Goal: Information Seeking & Learning: Learn about a topic

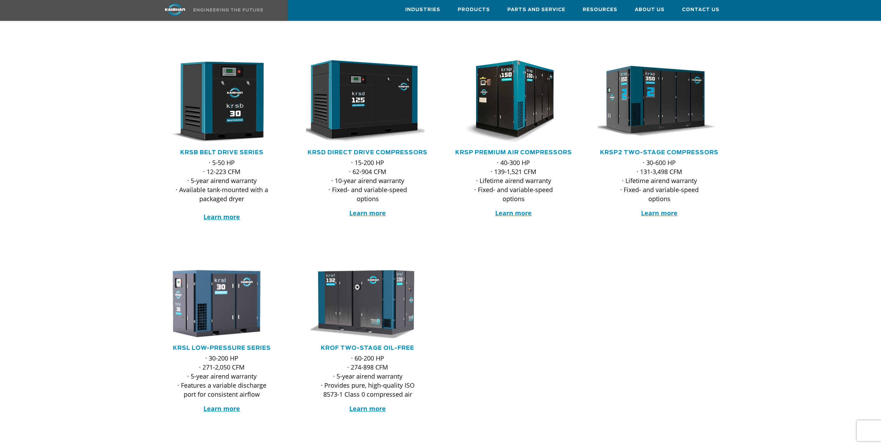
scroll to position [104, 0]
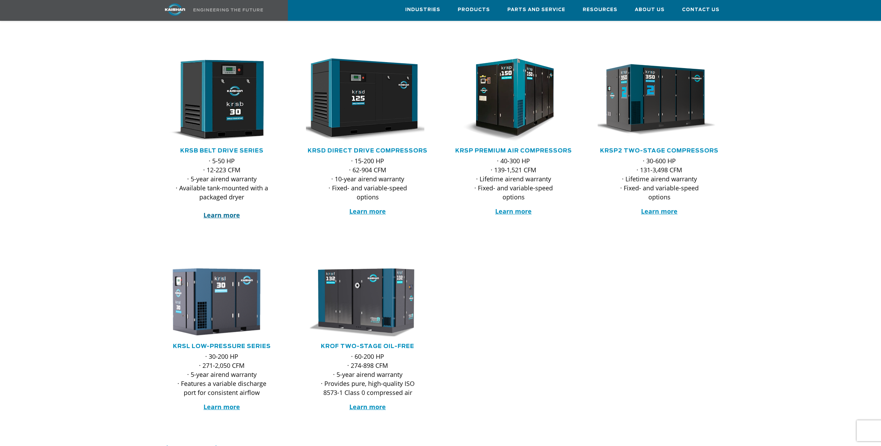
click at [233, 211] on strong "Learn more" at bounding box center [221, 215] width 36 height 8
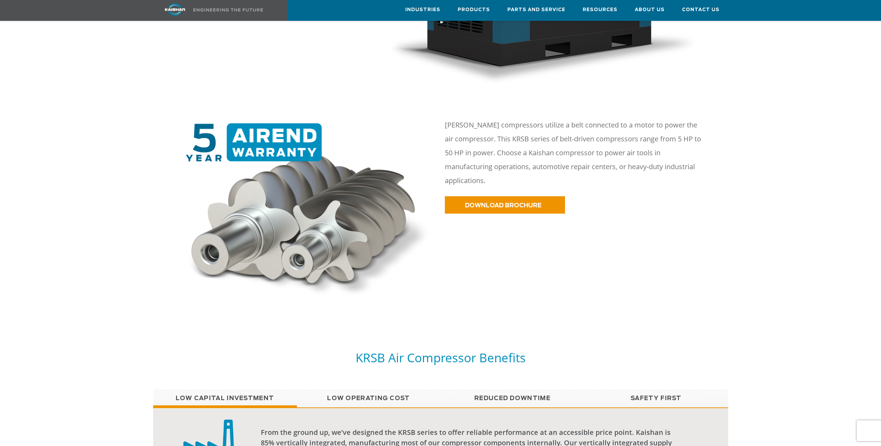
scroll to position [417, 0]
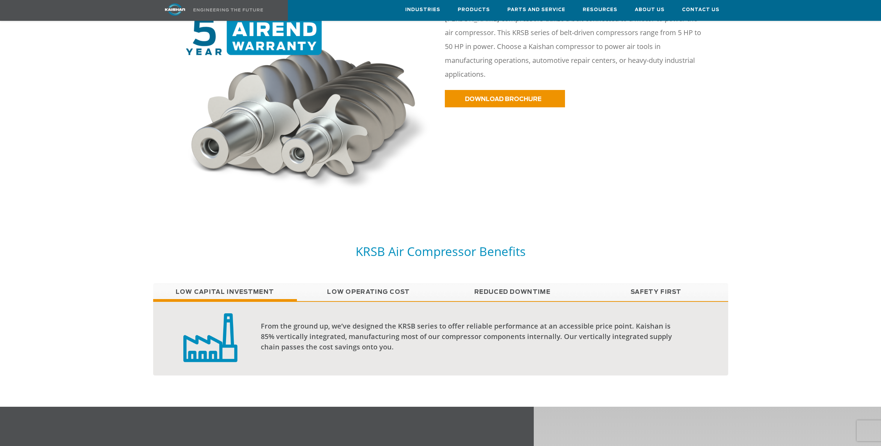
click at [388, 283] on link "Low Operating Cost" at bounding box center [369, 291] width 144 height 17
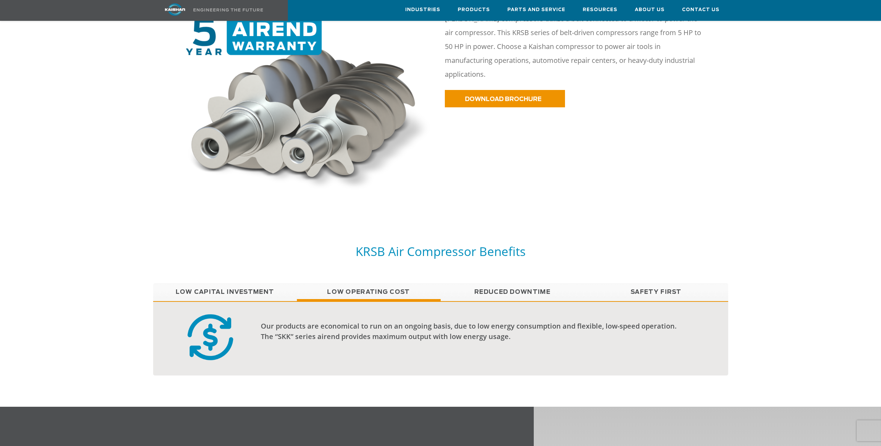
click at [525, 283] on link "Reduced Downtime" at bounding box center [513, 291] width 144 height 17
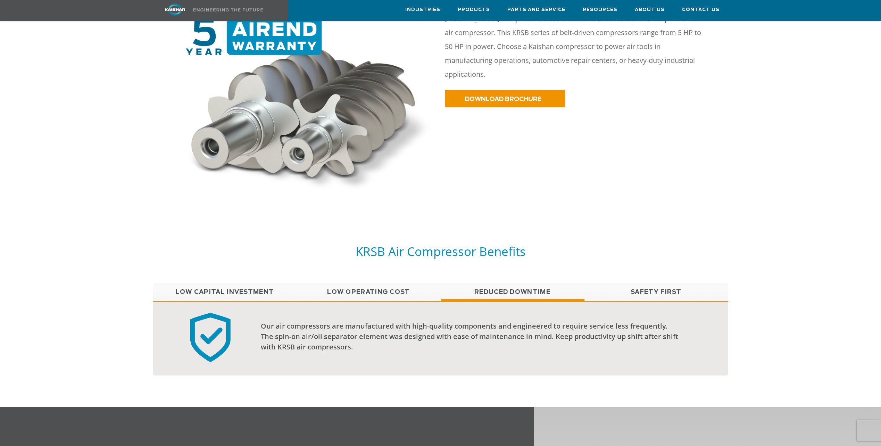
click at [258, 283] on link "Low Capital Investment" at bounding box center [225, 291] width 144 height 17
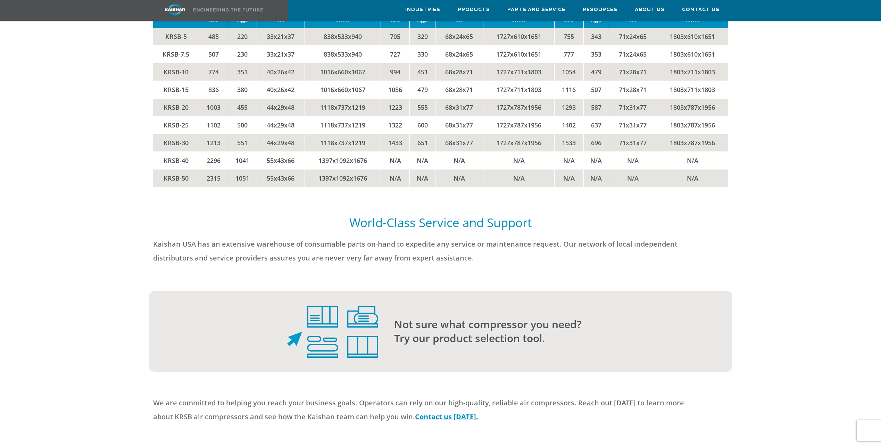
scroll to position [1341, 0]
